Goal: Obtain resource: Download file/media

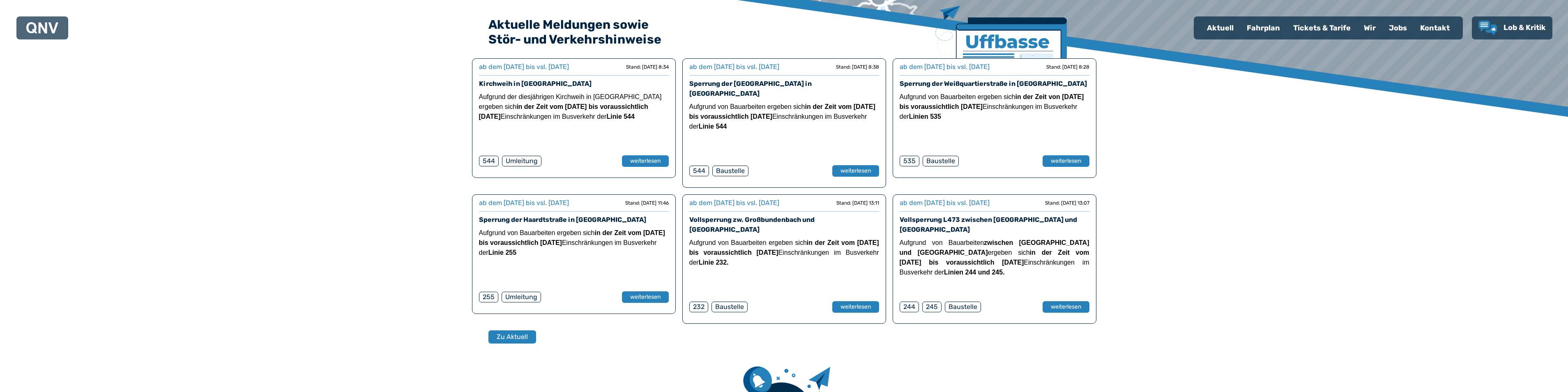
scroll to position [247, 0]
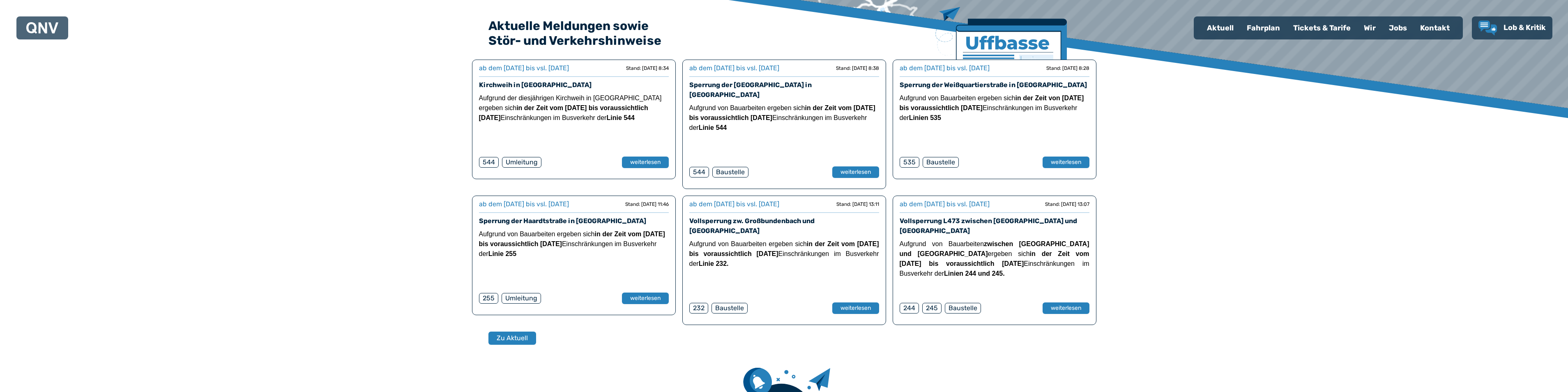
click at [1224, 27] on div "Aktuell" at bounding box center [1220, 27] width 40 height 21
select select "*"
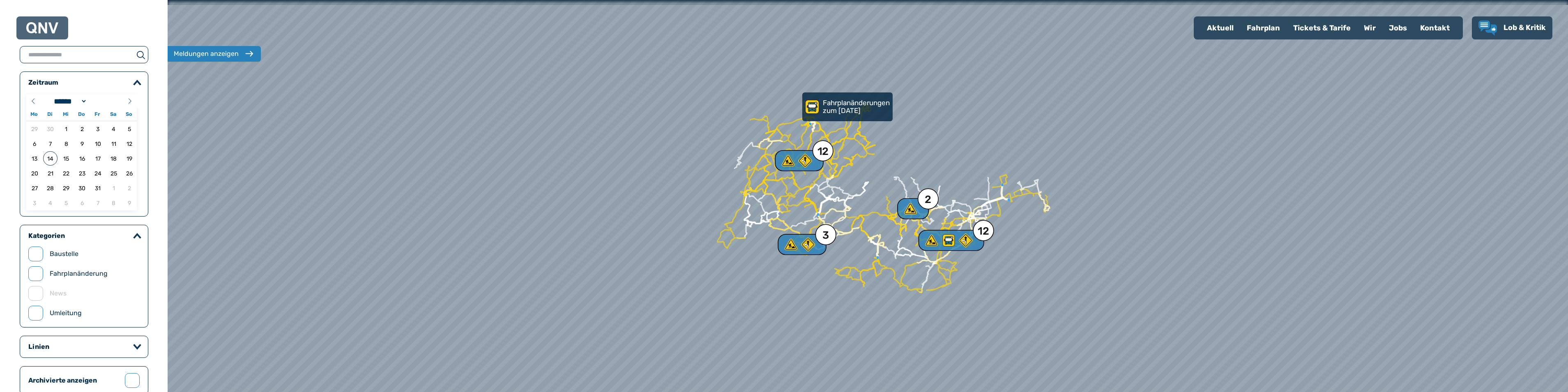
click at [1429, 27] on div "Kontakt" at bounding box center [1435, 27] width 43 height 21
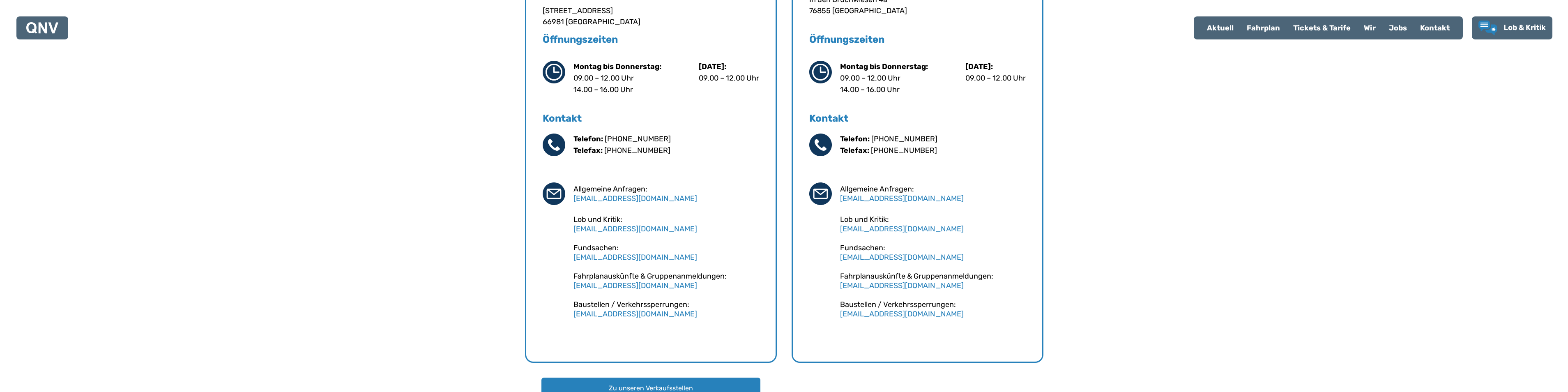
scroll to position [452, 0]
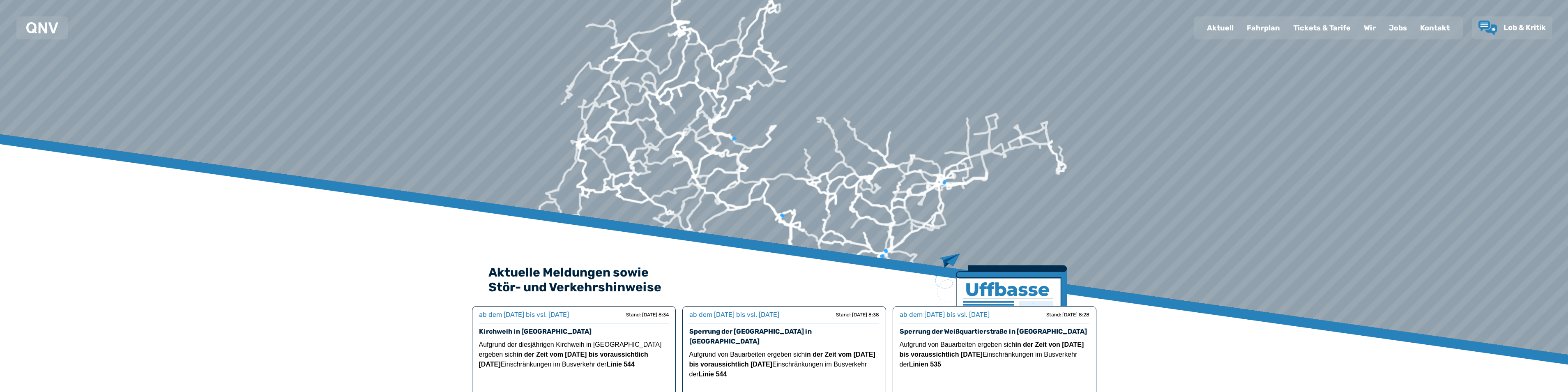
click at [1267, 26] on div "Fahrplan" at bounding box center [1263, 27] width 46 height 21
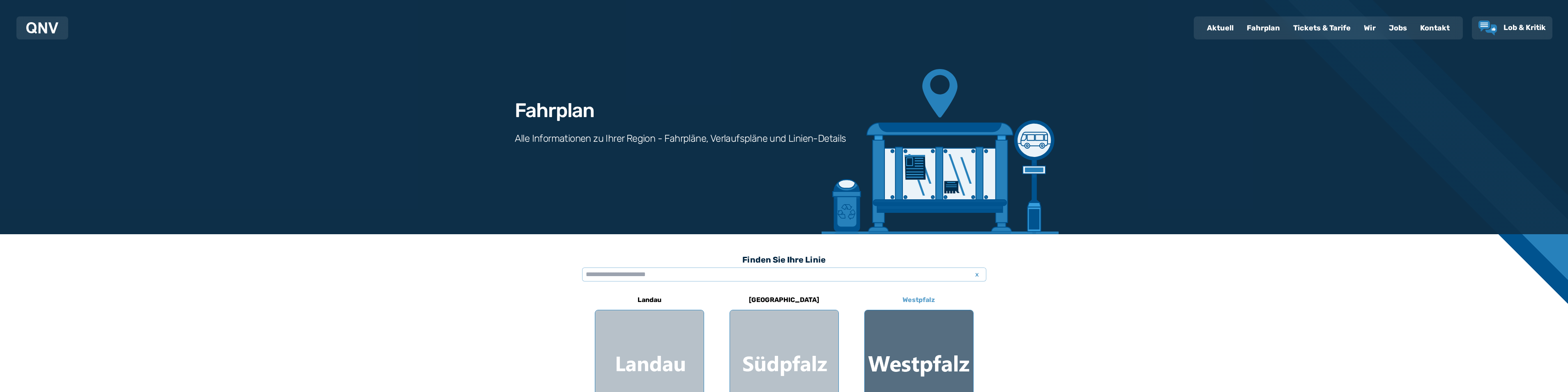
click at [915, 352] on div at bounding box center [919, 365] width 108 height 108
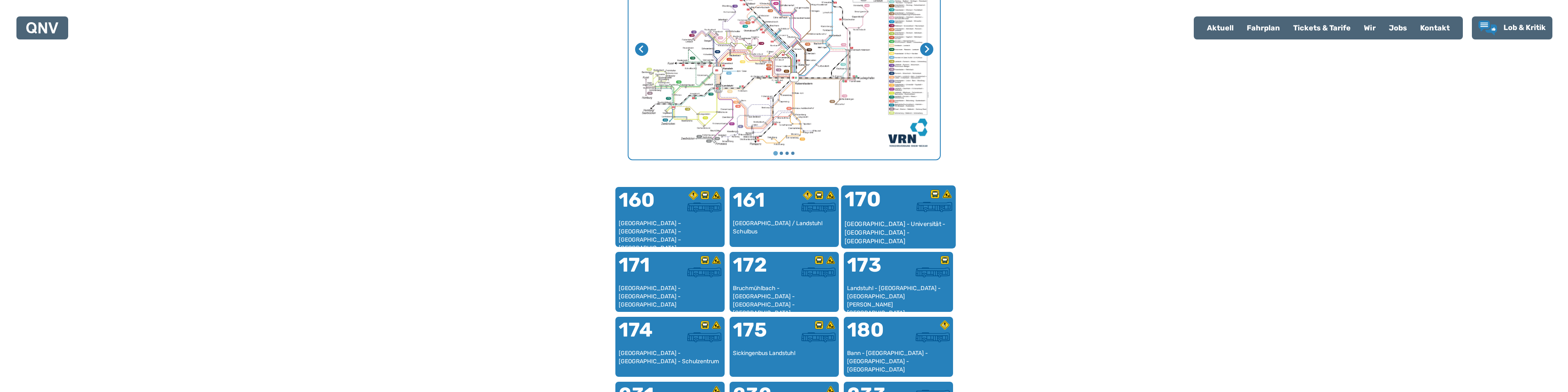
click at [857, 220] on div "[GEOGRAPHIC_DATA] - Universität - [GEOGRAPHIC_DATA] - [GEOGRAPHIC_DATA]" at bounding box center [898, 232] width 108 height 25
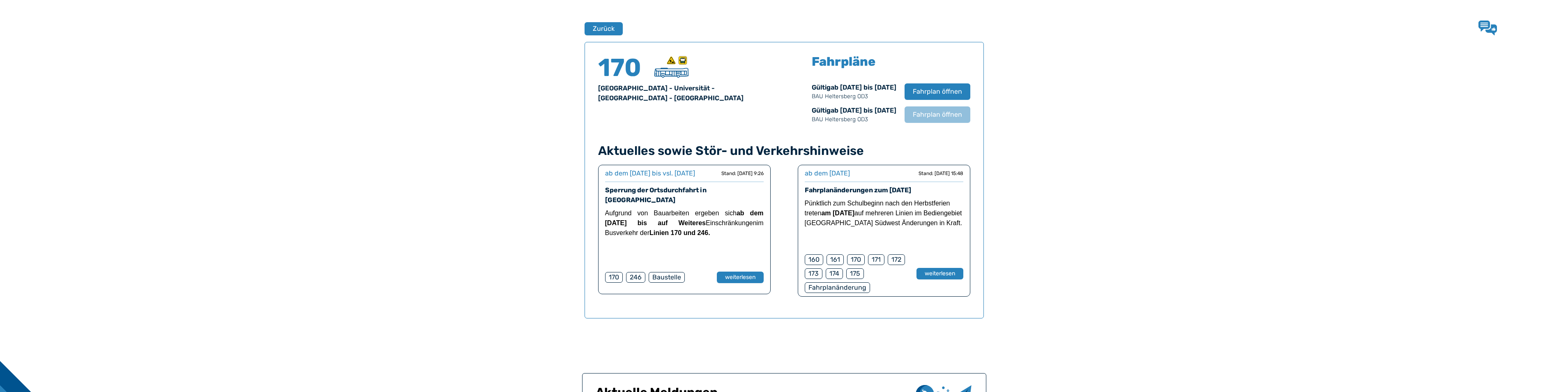
scroll to position [541, 0]
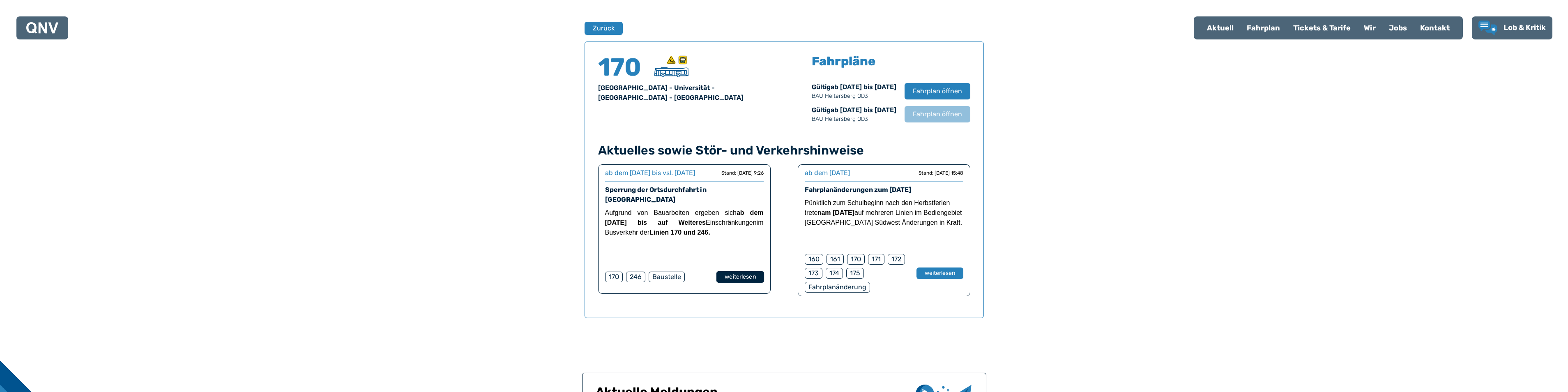
click at [742, 278] on button "weiterlesen" at bounding box center [740, 277] width 47 height 12
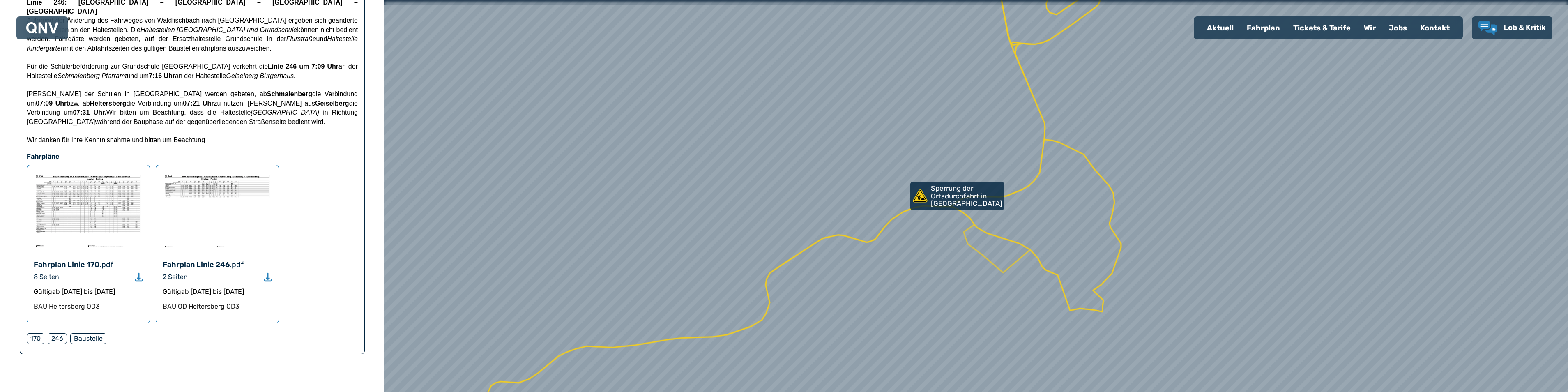
scroll to position [205, 0]
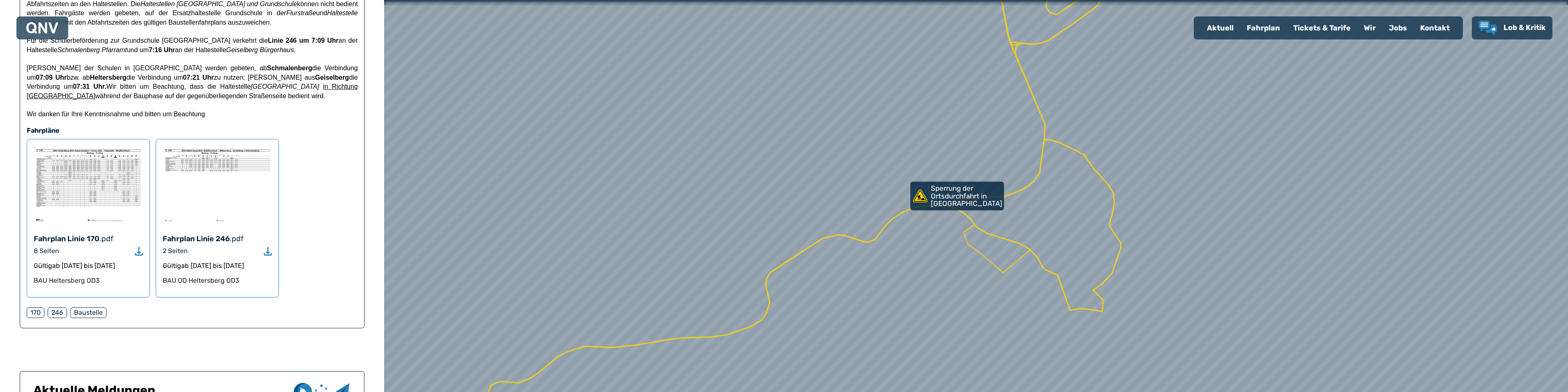
click at [138, 247] on use "Download" at bounding box center [138, 251] width 8 height 9
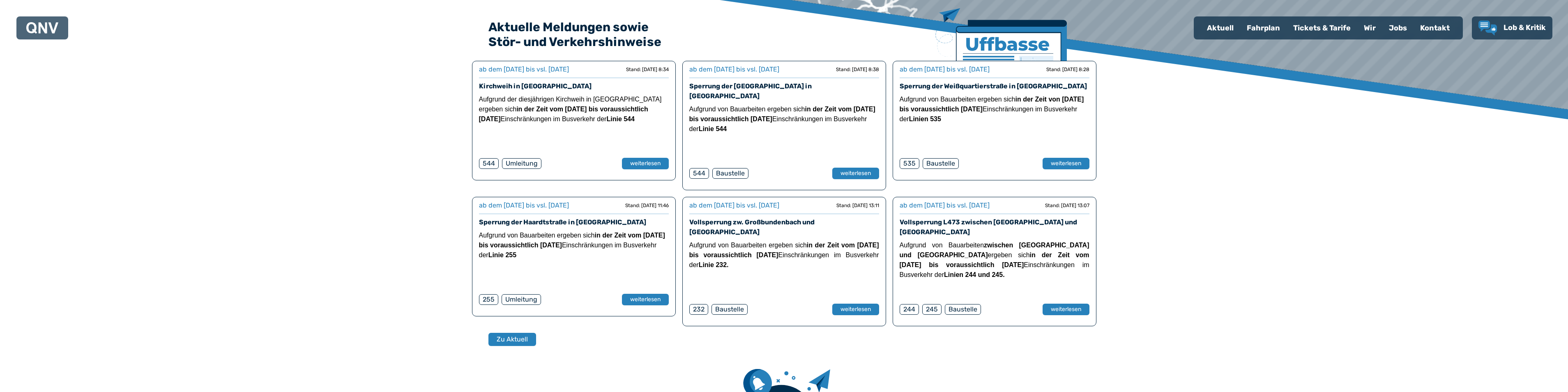
scroll to position [247, 0]
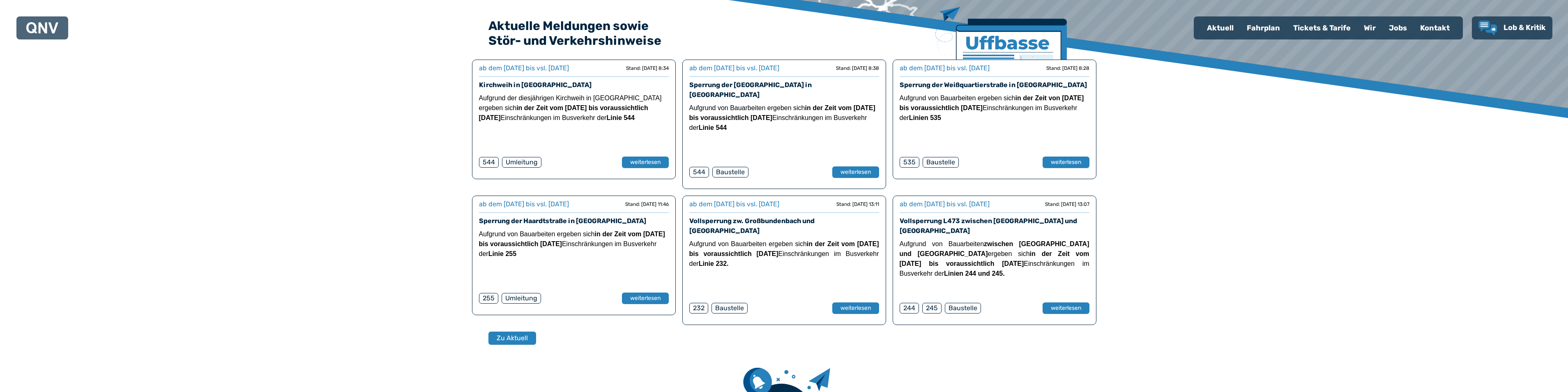
click at [1258, 29] on div "Fahrplan" at bounding box center [1263, 27] width 46 height 21
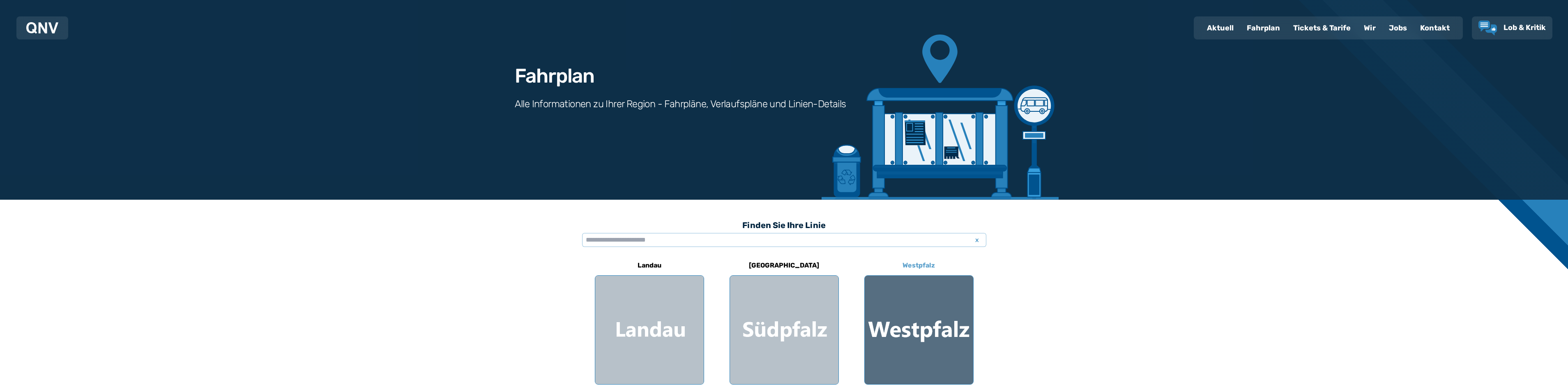
scroll to position [123, 0]
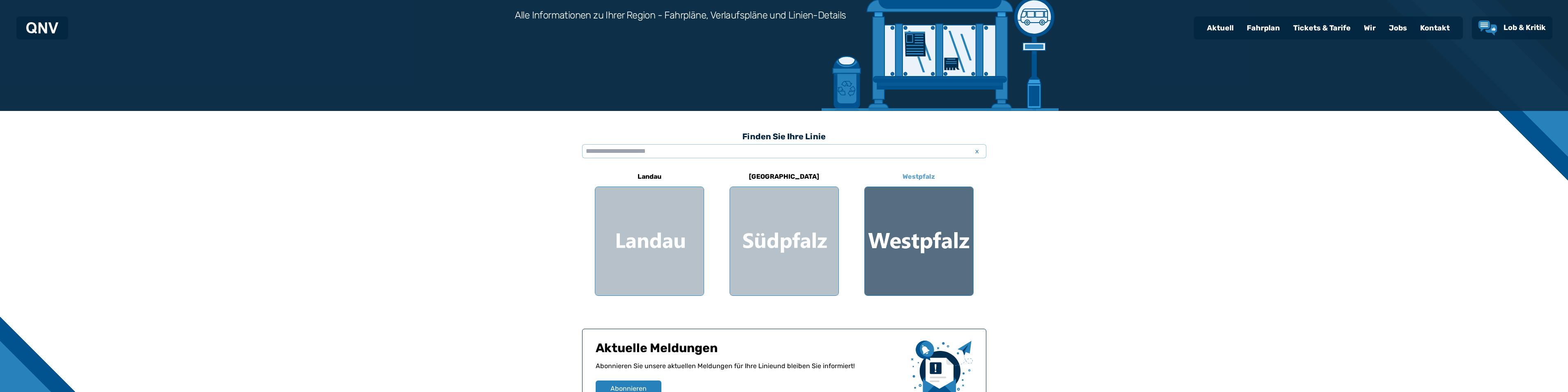
click at [911, 224] on div at bounding box center [919, 241] width 108 height 108
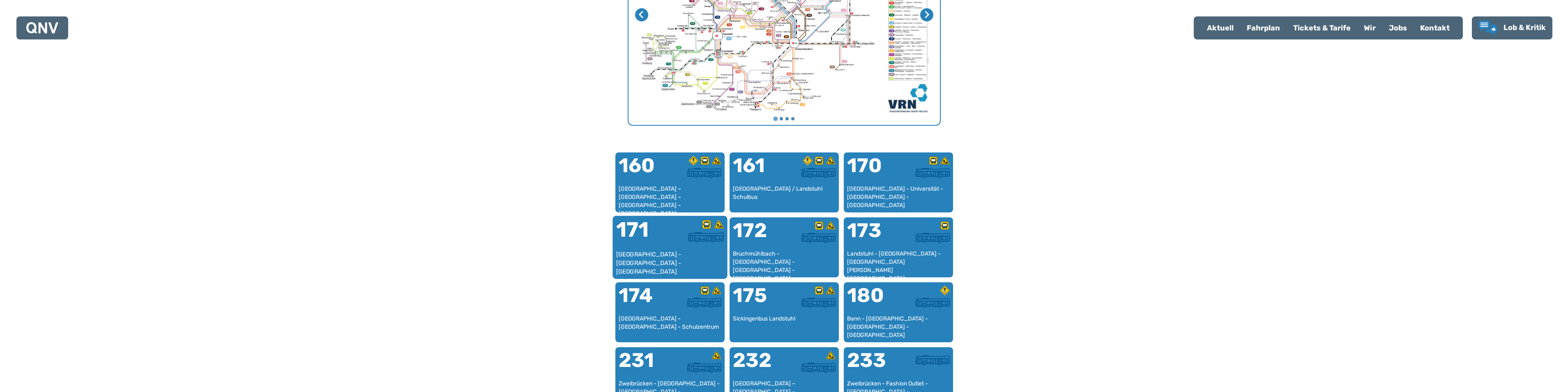
scroll to position [458, 0]
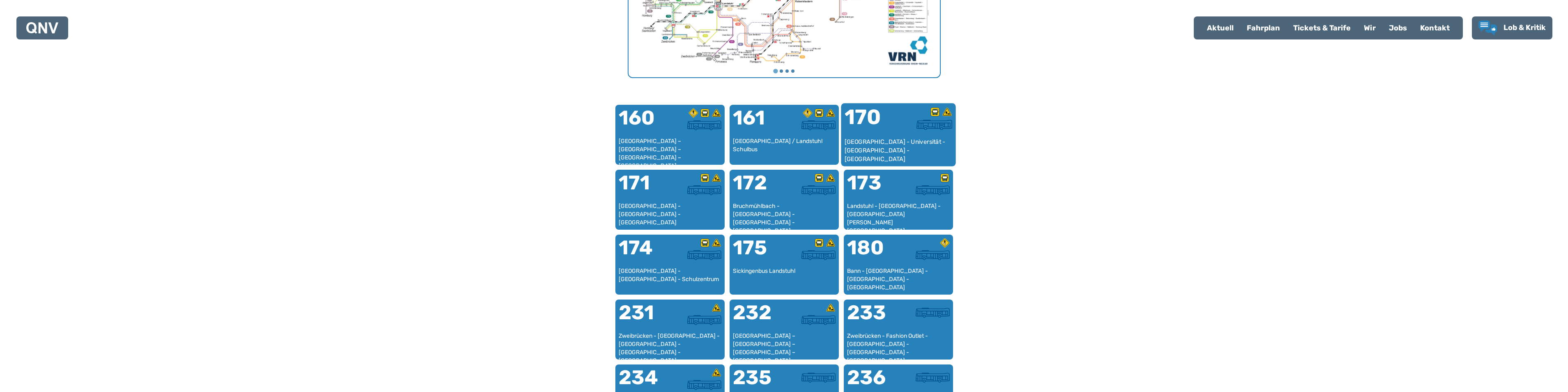
click at [874, 124] on div "170" at bounding box center [871, 122] width 54 height 31
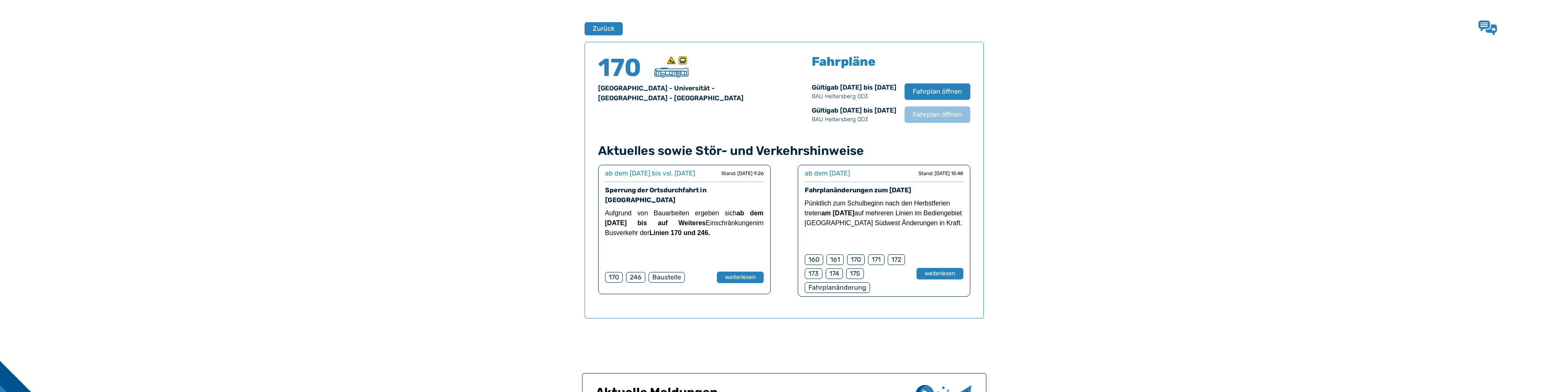
scroll to position [541, 0]
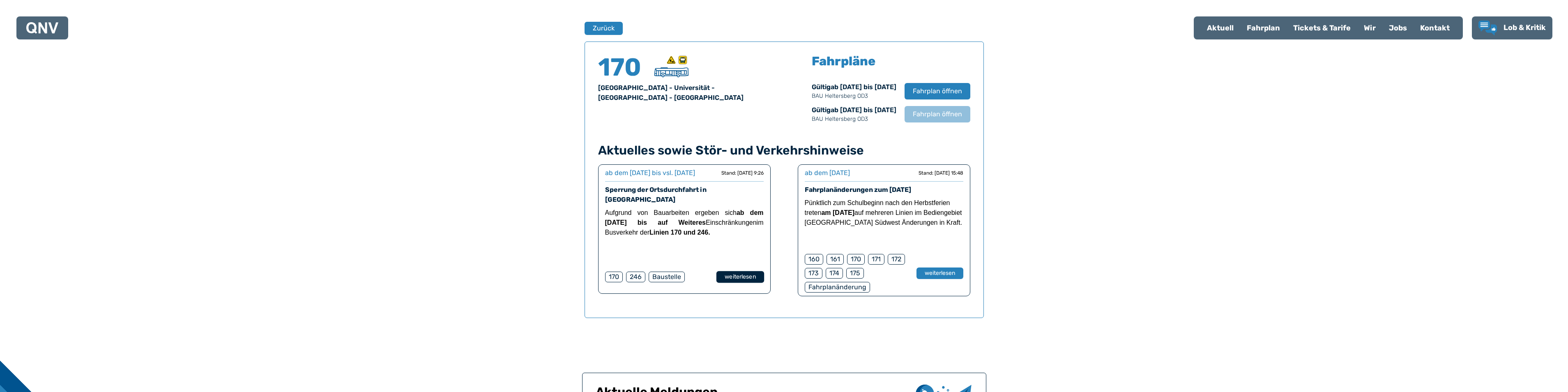
click at [732, 273] on button "weiterlesen" at bounding box center [740, 277] width 47 height 12
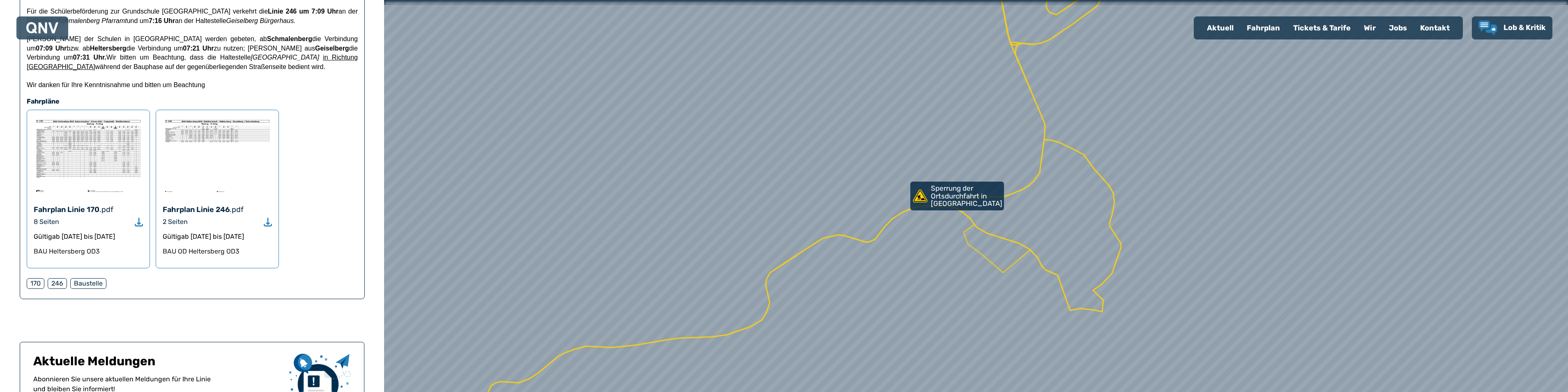
scroll to position [247, 0]
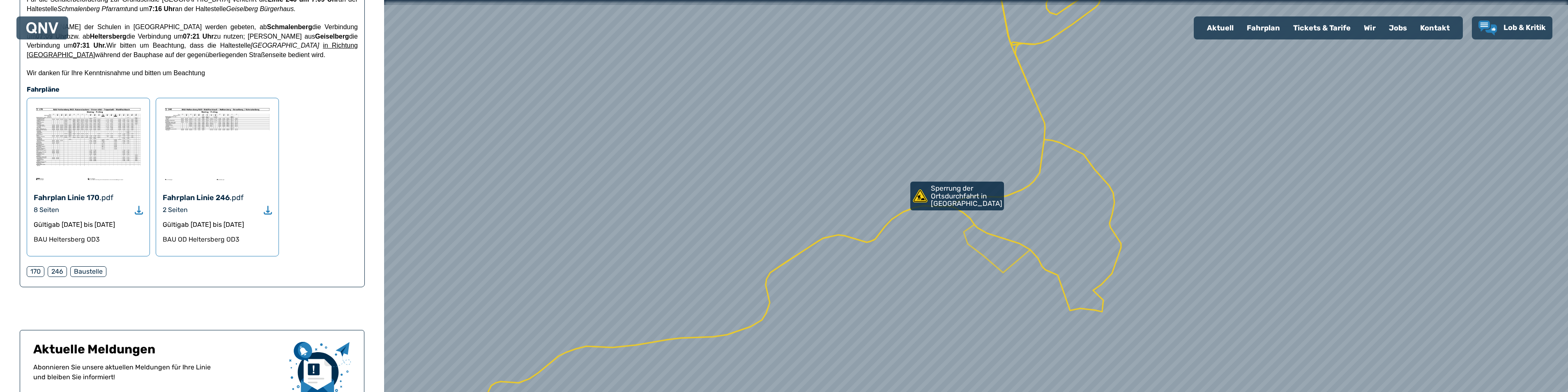
click at [141, 205] on icon "Download" at bounding box center [138, 210] width 8 height 10
